Goal: Transaction & Acquisition: Book appointment/travel/reservation

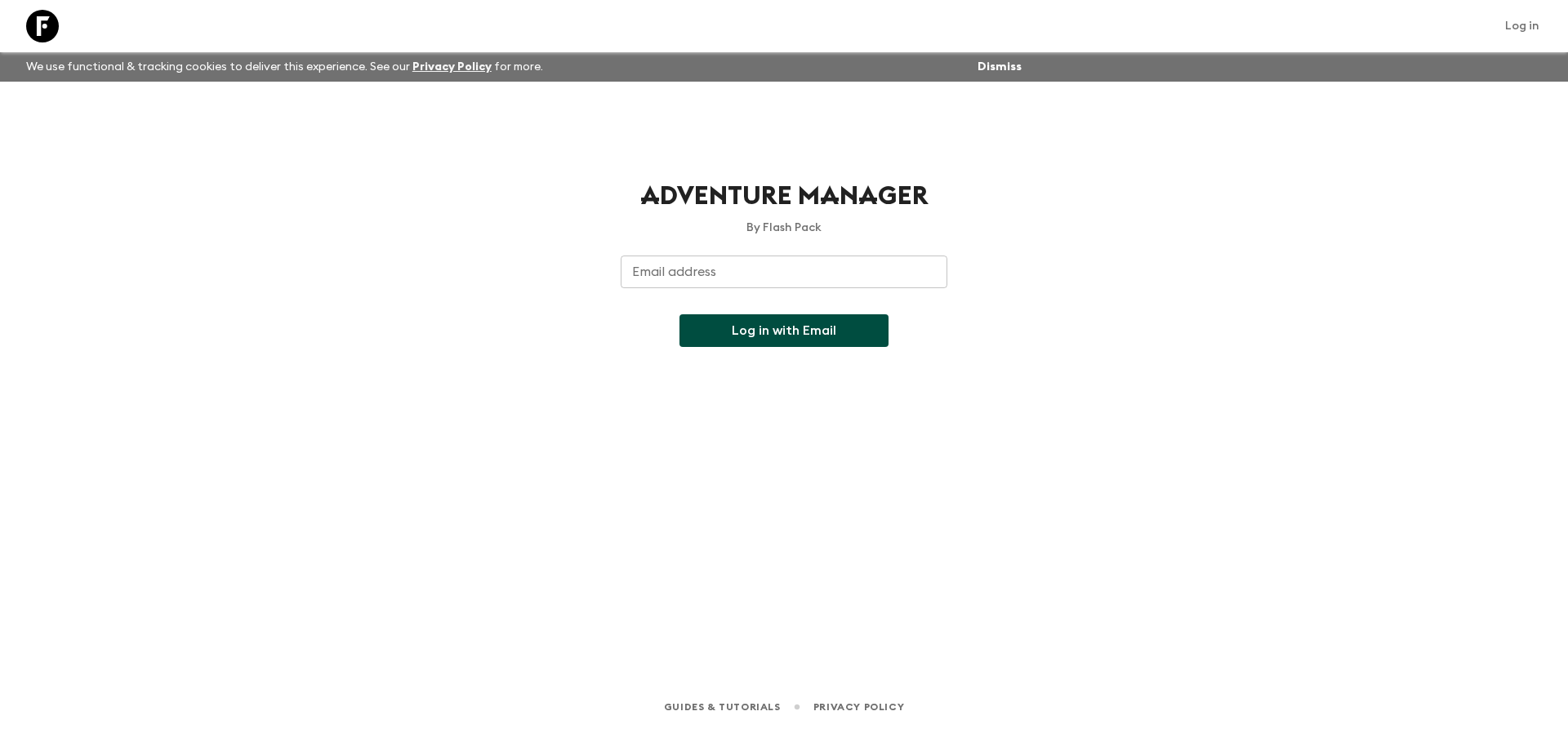
click at [668, 264] on div "Email address Email address ​" at bounding box center [783, 281] width 326 height 52
type input "[EMAIL_ADDRESS][DOMAIN_NAME]"
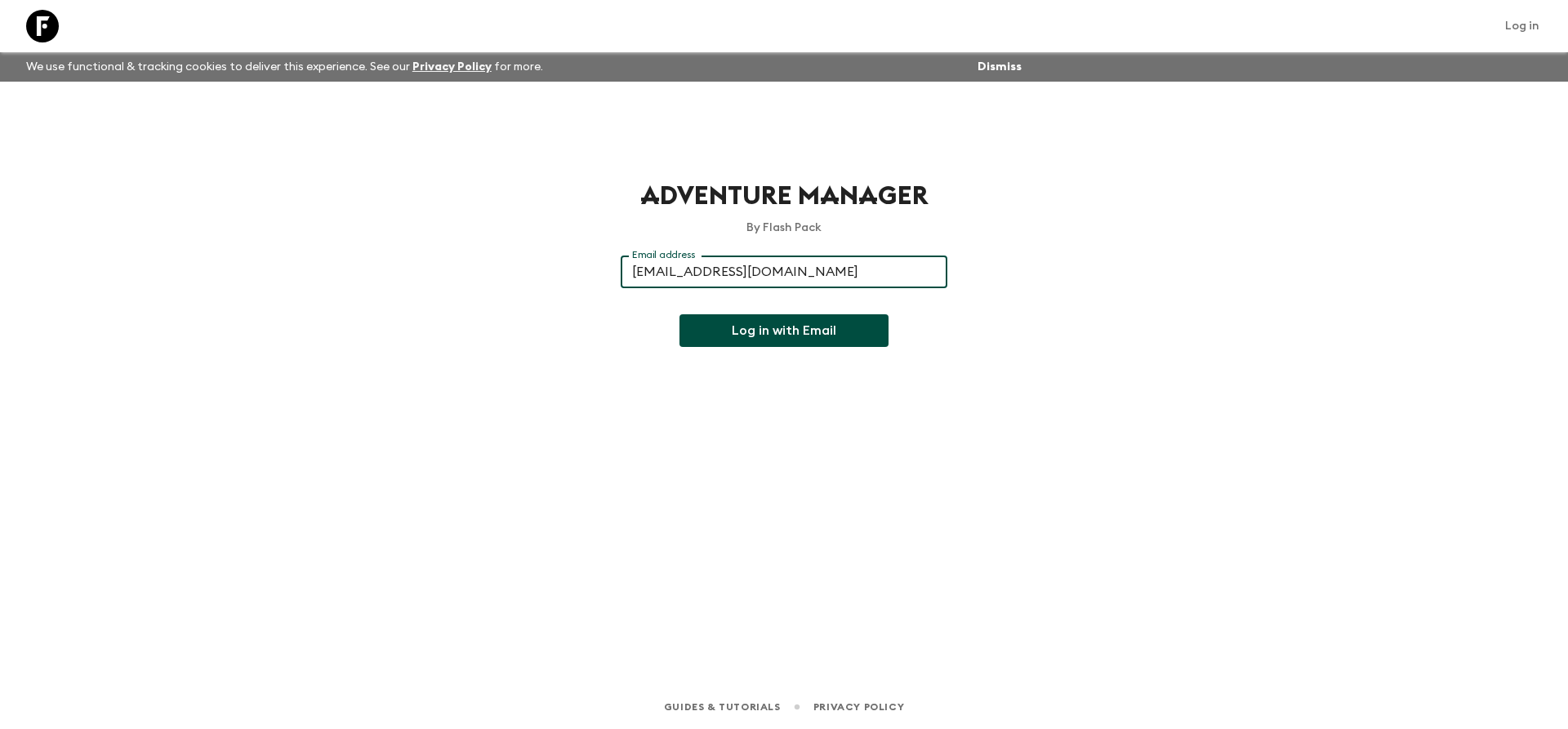
click at [785, 337] on button "Log in with Email" at bounding box center [783, 331] width 209 height 33
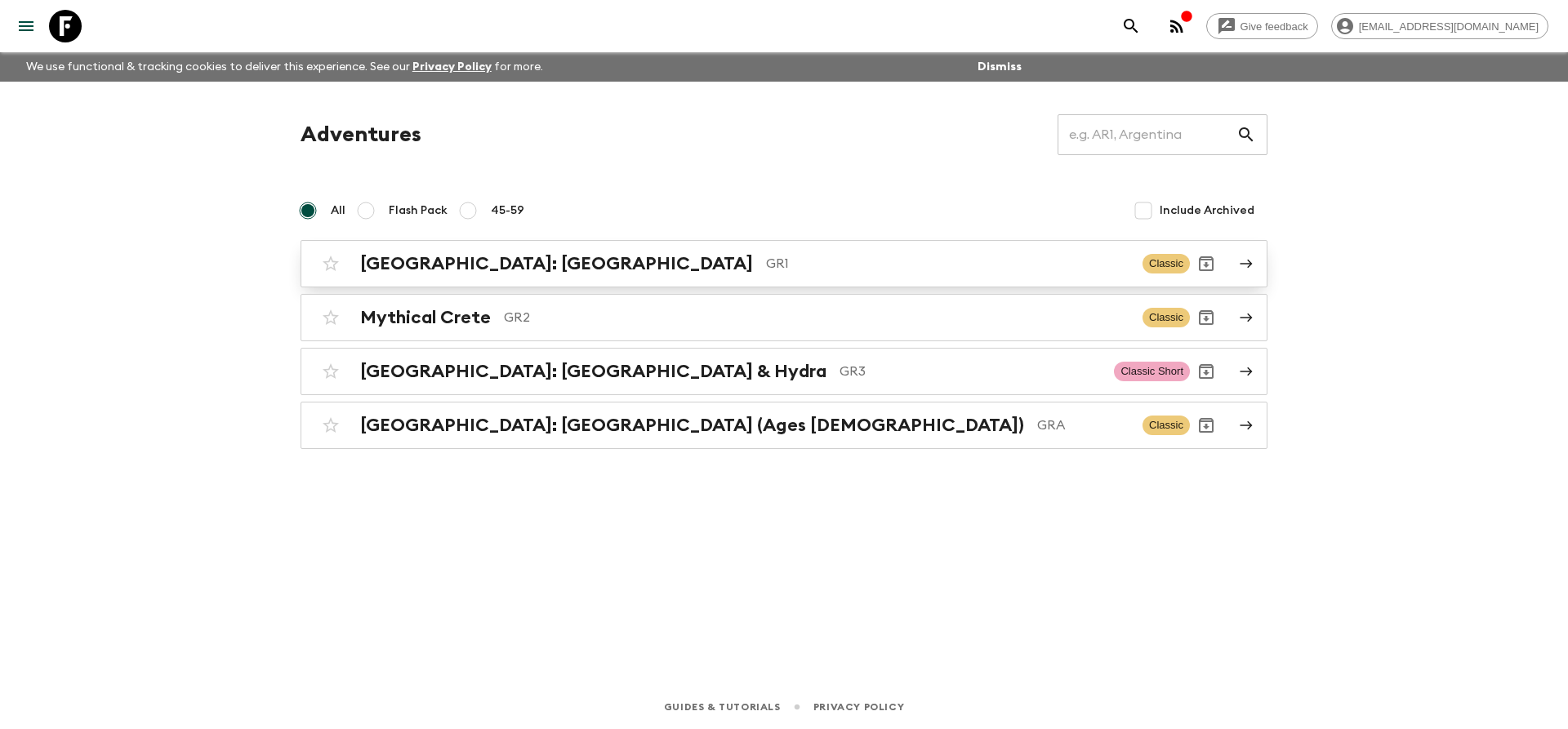
click at [531, 264] on h2 "[GEOGRAPHIC_DATA]: [GEOGRAPHIC_DATA]" at bounding box center [556, 263] width 392 height 21
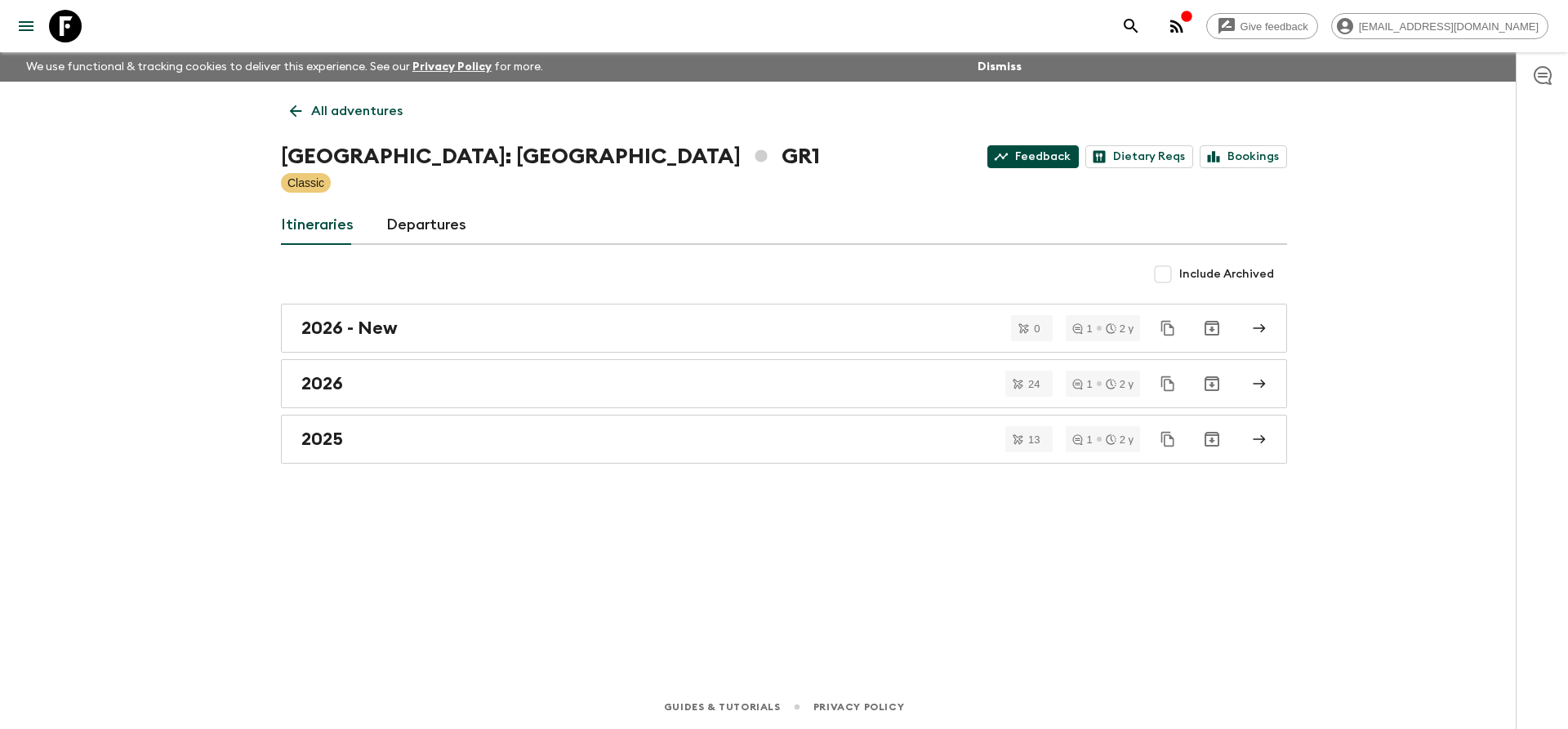
click at [1055, 151] on link "Feedback" at bounding box center [1033, 156] width 92 height 23
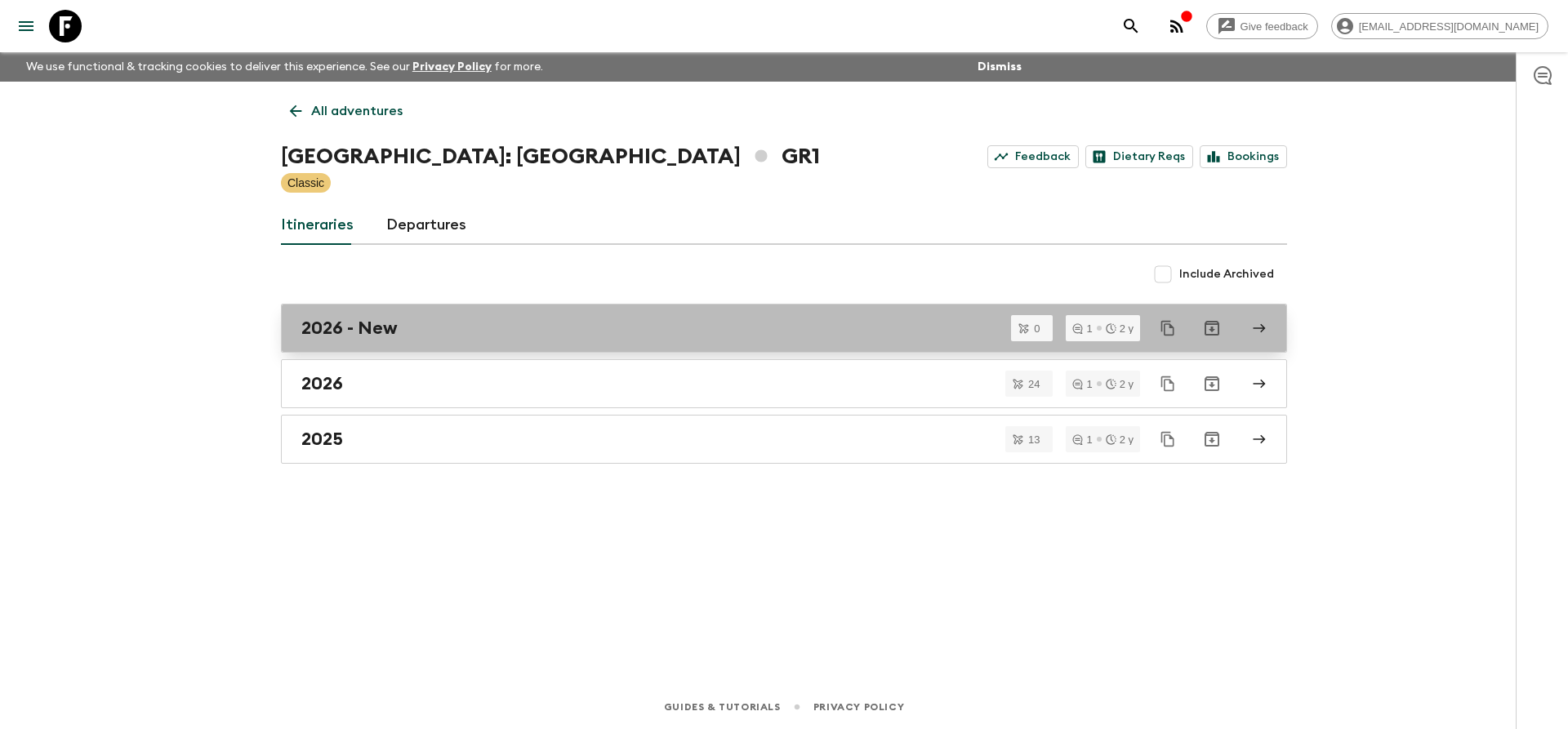
click at [383, 331] on h2 "2026 - New" at bounding box center [349, 328] width 97 height 21
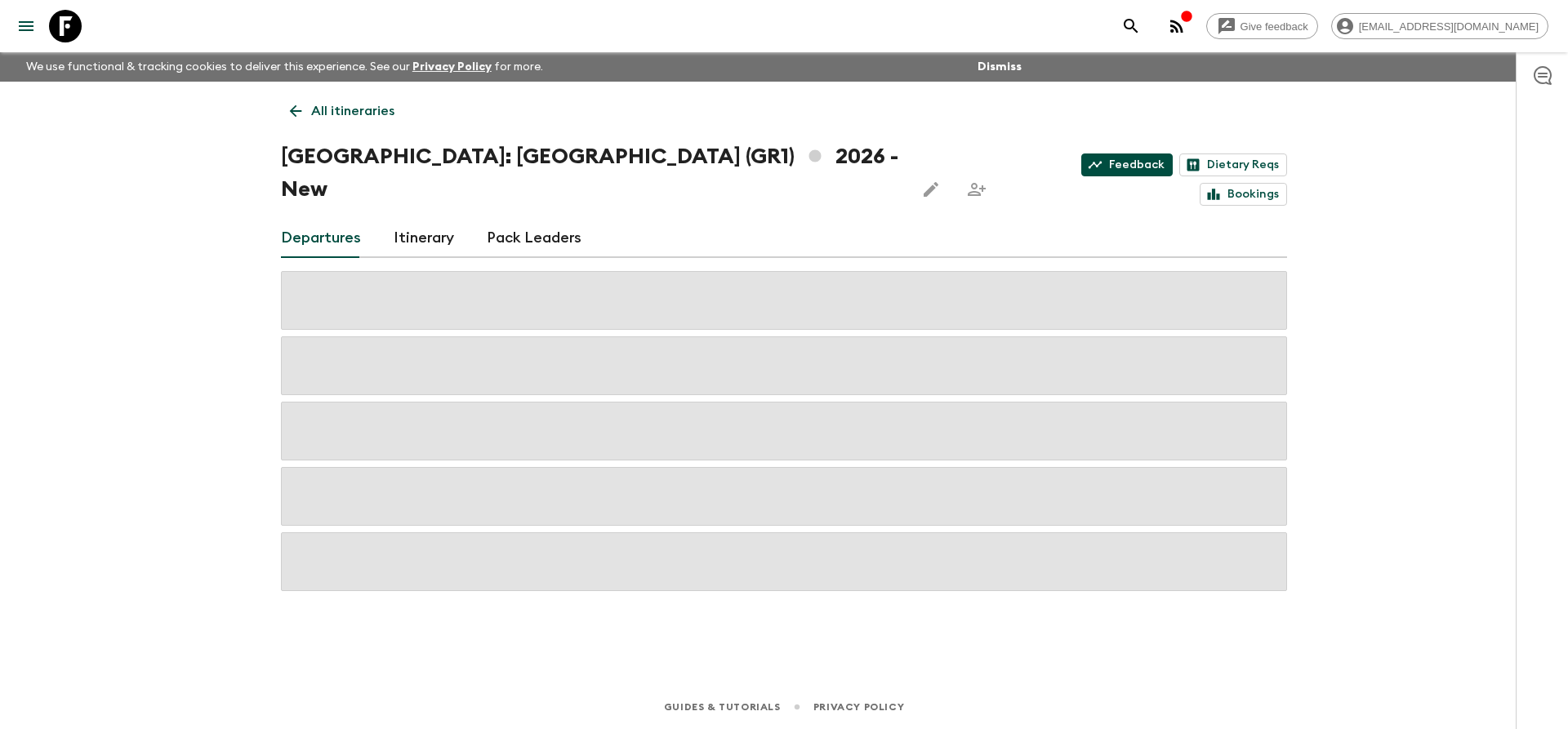
click at [1081, 154] on link "Feedback" at bounding box center [1127, 165] width 92 height 23
